Goal: Task Accomplishment & Management: Use online tool/utility

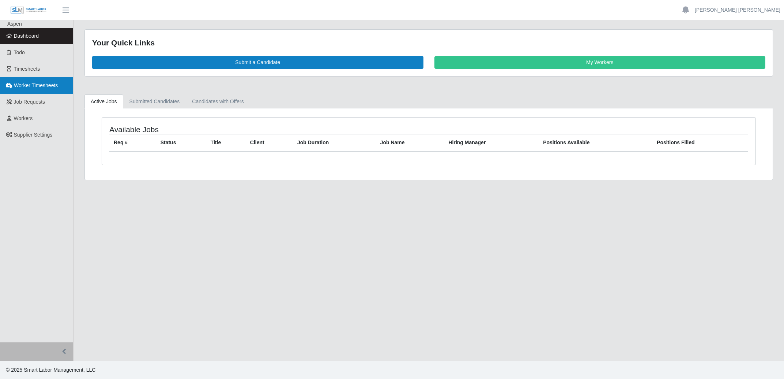
click at [27, 85] on span "Worker Timesheets" at bounding box center [36, 85] width 44 height 6
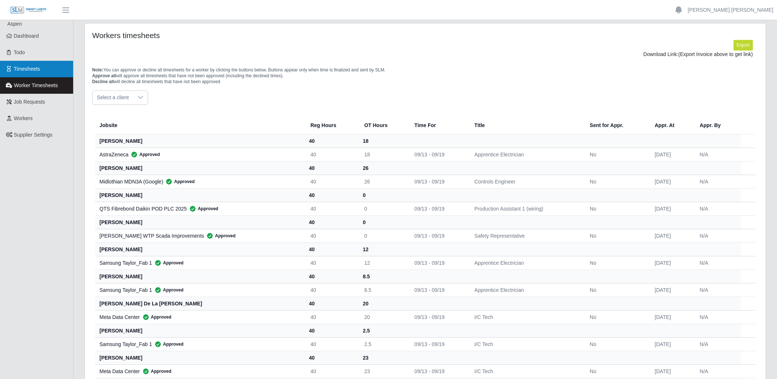
click at [17, 62] on link "Timesheets" at bounding box center [36, 69] width 73 height 16
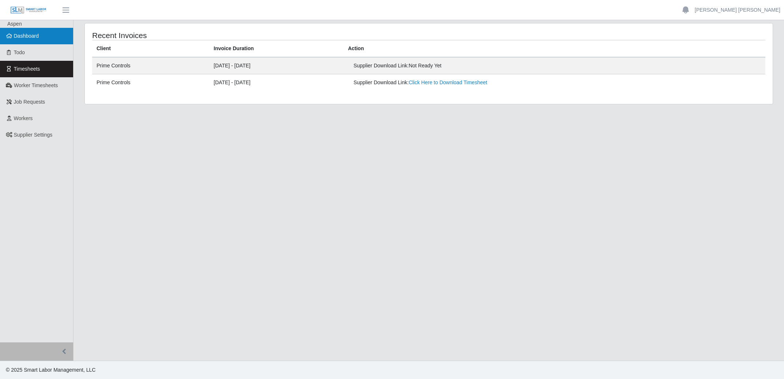
click at [24, 34] on span "Dashboard" at bounding box center [26, 36] width 25 height 6
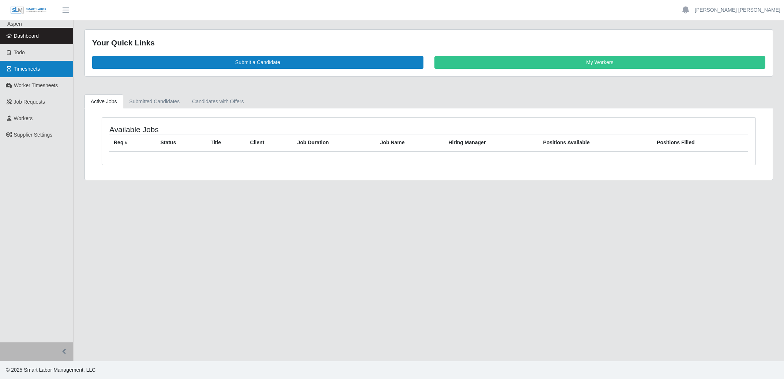
click at [40, 69] on link "Timesheets" at bounding box center [36, 69] width 73 height 16
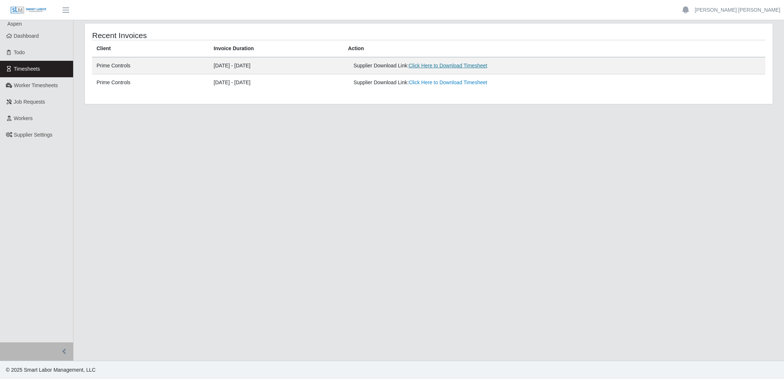
click at [470, 64] on link "Click Here to Download Timesheet" at bounding box center [448, 66] width 79 height 6
